Goal: Check status: Check status

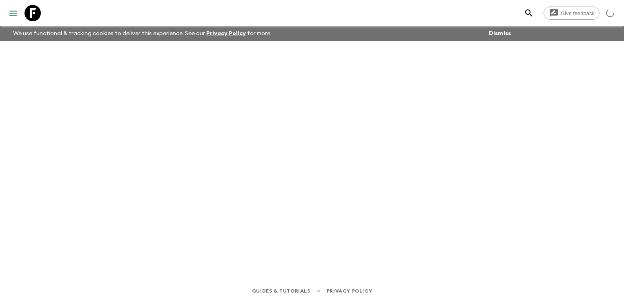
drag, startPoint x: 0, startPoint y: 0, endPoint x: 263, endPoint y: 6, distance: 263.2
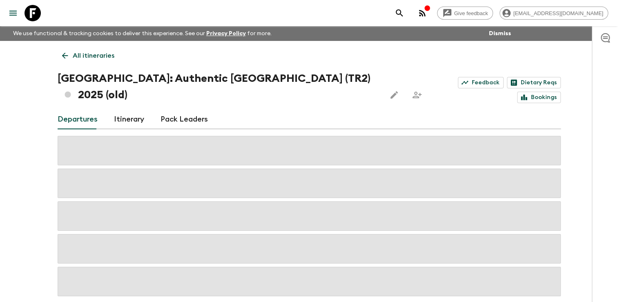
drag, startPoint x: 263, startPoint y: 6, endPoint x: 65, endPoint y: 54, distance: 203.7
click at [65, 54] on icon at bounding box center [64, 55] width 9 height 9
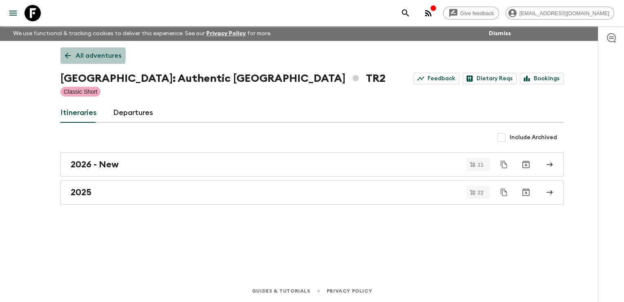
click at [65, 54] on icon at bounding box center [67, 55] width 9 height 9
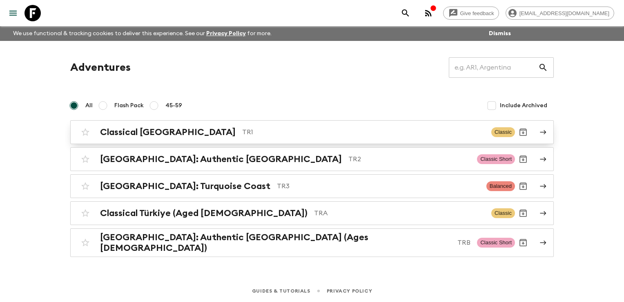
click at [122, 134] on h2 "Classical [GEOGRAPHIC_DATA]" at bounding box center [168, 132] width 136 height 11
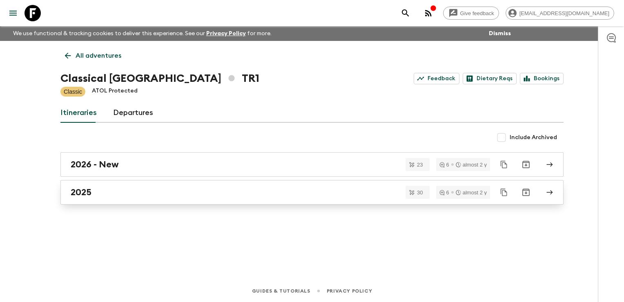
click at [98, 187] on div "2025" at bounding box center [304, 192] width 467 height 11
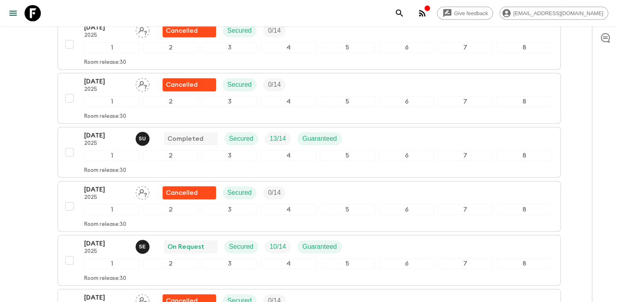
scroll to position [736, 0]
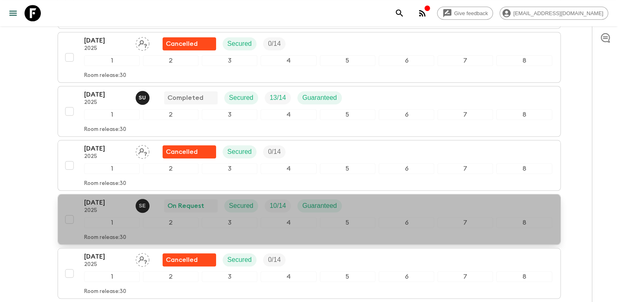
click at [262, 210] on div "[DATE] 2025 S E On Request Secured 10 / 14 Guaranteed 1 2 3 4 5 6 7 8 Room rele…" at bounding box center [318, 218] width 468 height 43
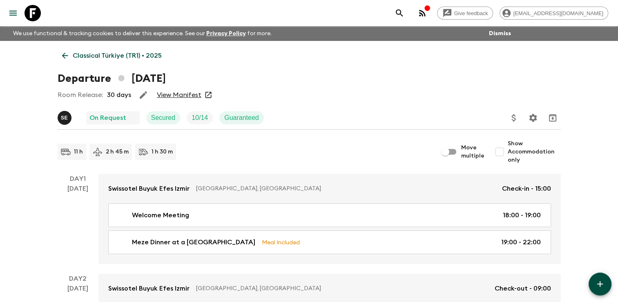
click at [181, 95] on link "View Manifest" at bounding box center [179, 95] width 45 height 8
